Goal: Find contact information: Find contact information

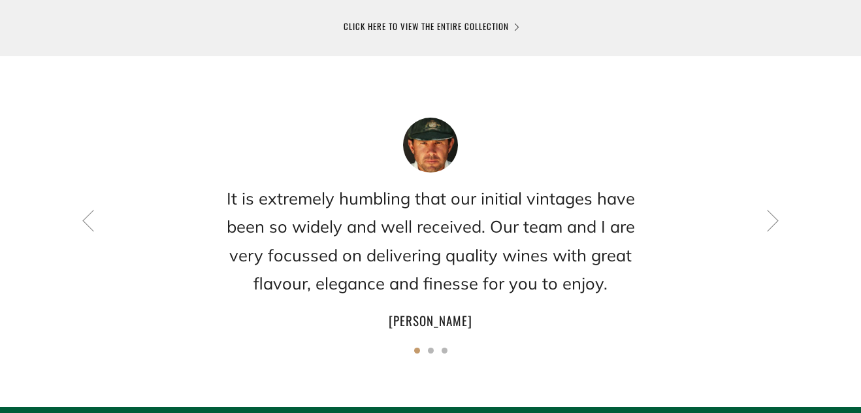
click at [762, 223] on icon at bounding box center [773, 220] width 22 height 22
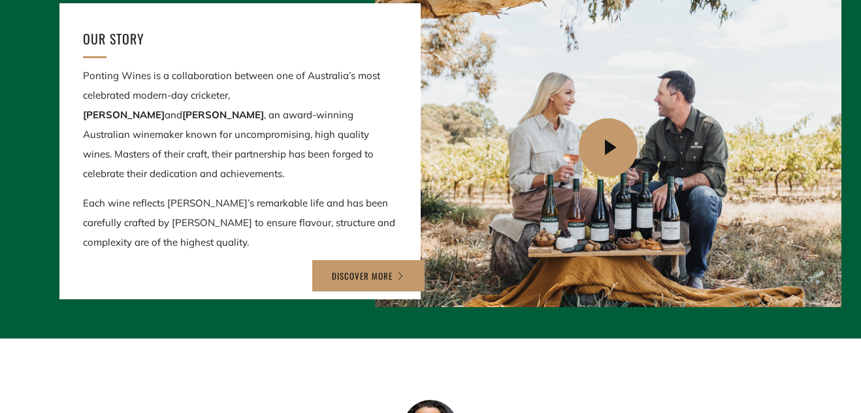
scroll to position [1437, 0]
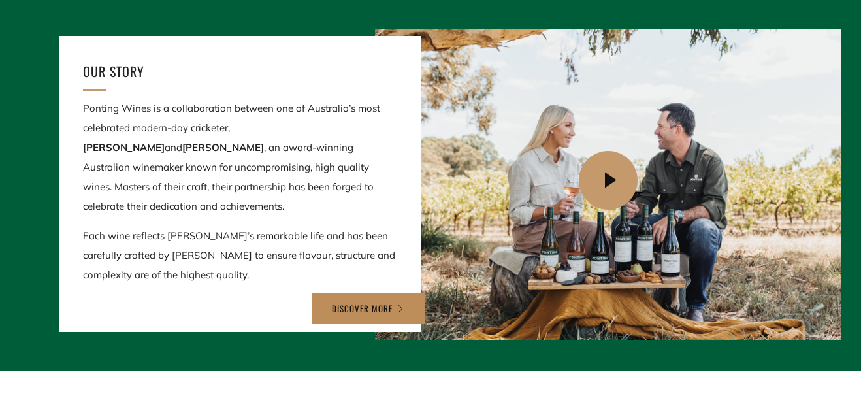
click at [372, 294] on link "DISCOVER MORE" at bounding box center [368, 308] width 112 height 31
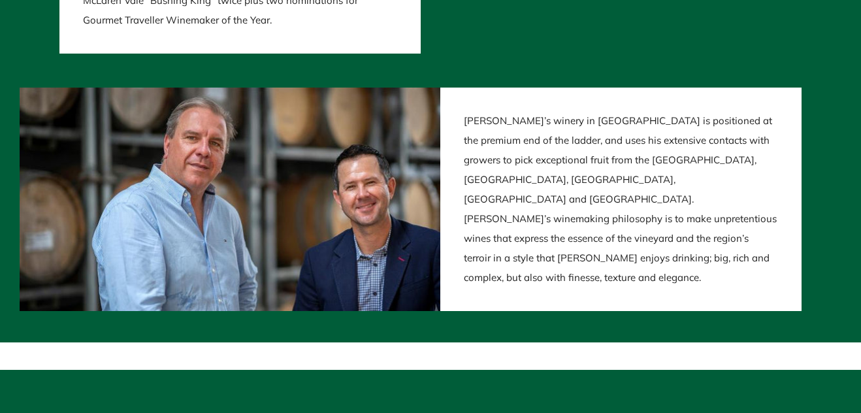
scroll to position [2659, 0]
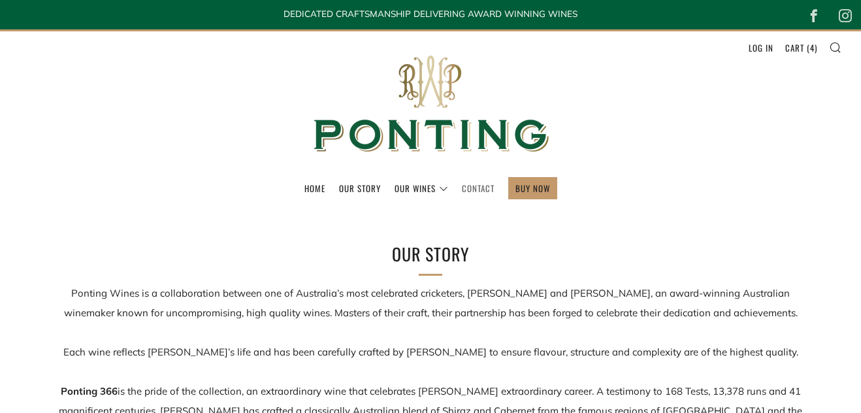
click at [481, 186] on link "Contact" at bounding box center [478, 188] width 33 height 21
